Goal: Navigation & Orientation: Find specific page/section

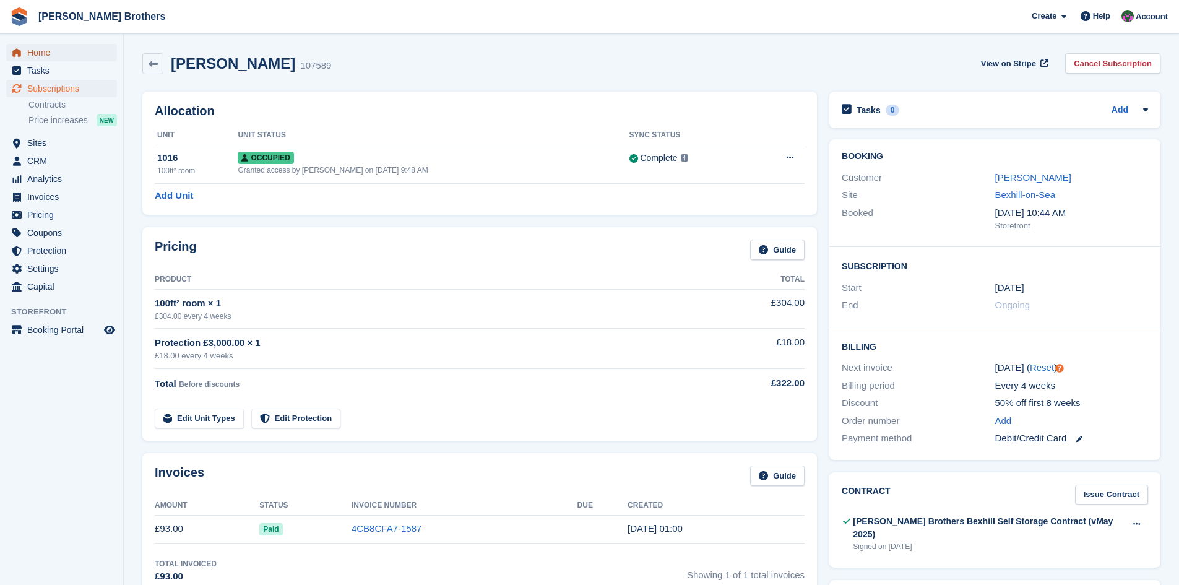
click at [43, 51] on span "Home" at bounding box center [64, 52] width 74 height 17
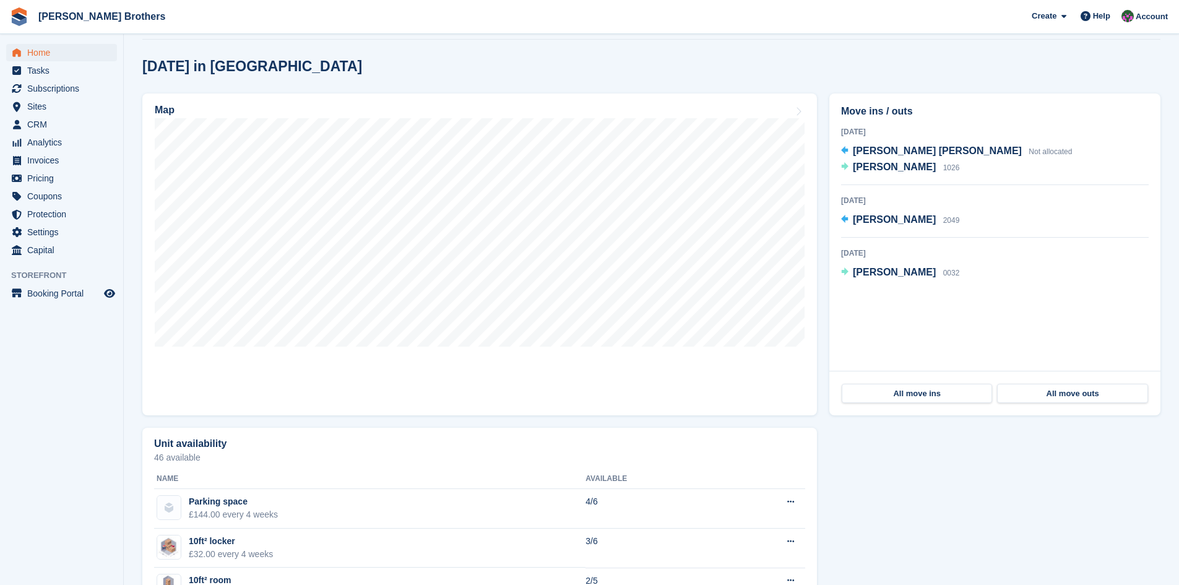
scroll to position [124, 0]
